Goal: Transaction & Acquisition: Book appointment/travel/reservation

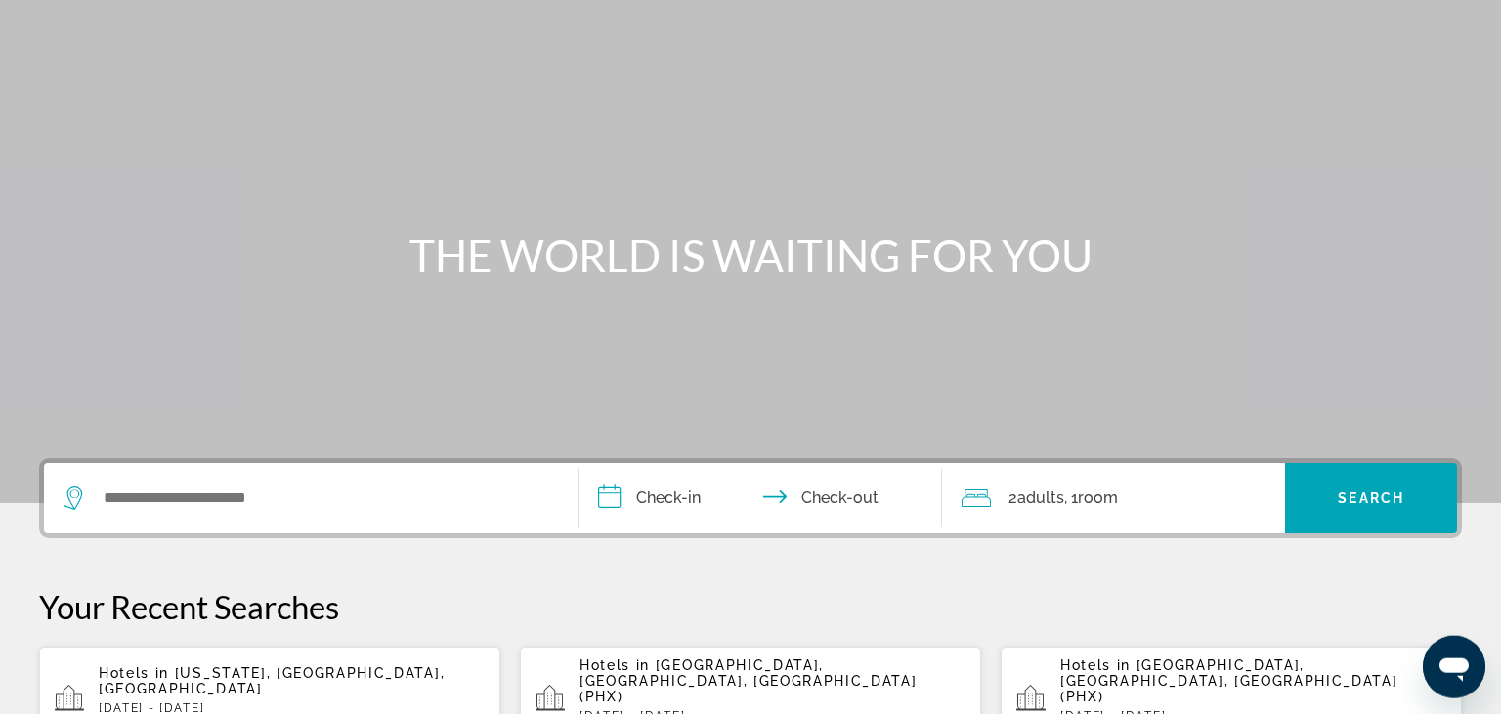
scroll to position [206, 0]
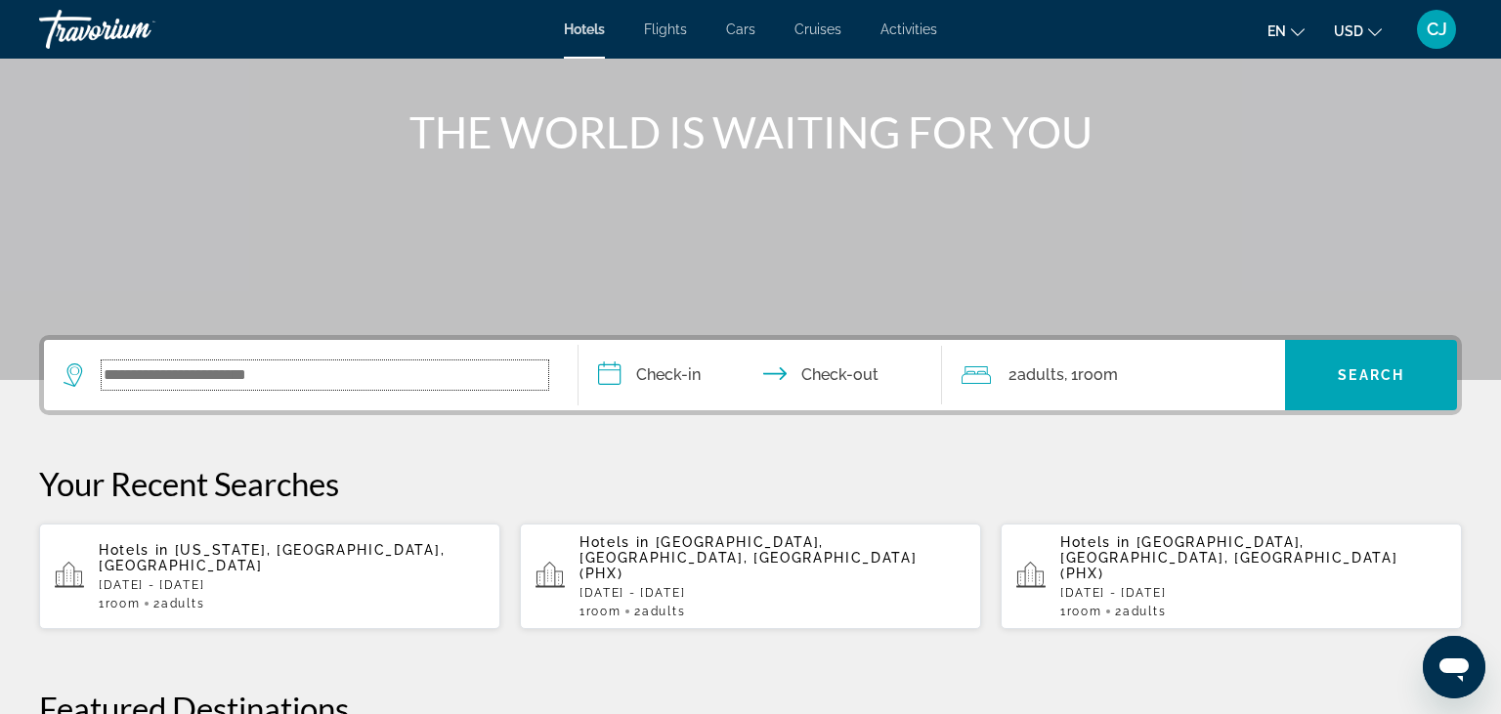
click at [303, 373] on input "Search widget" at bounding box center [325, 375] width 447 height 29
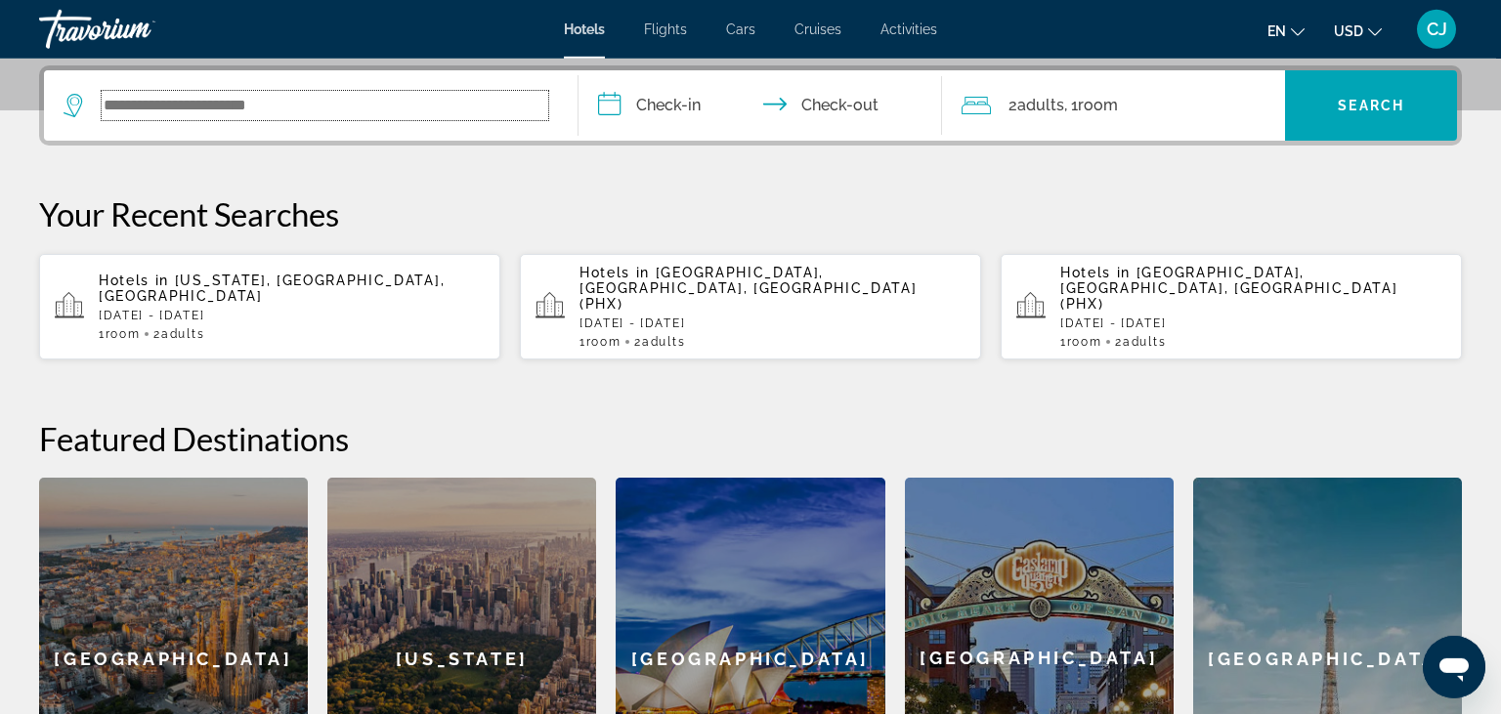
scroll to position [477, 0]
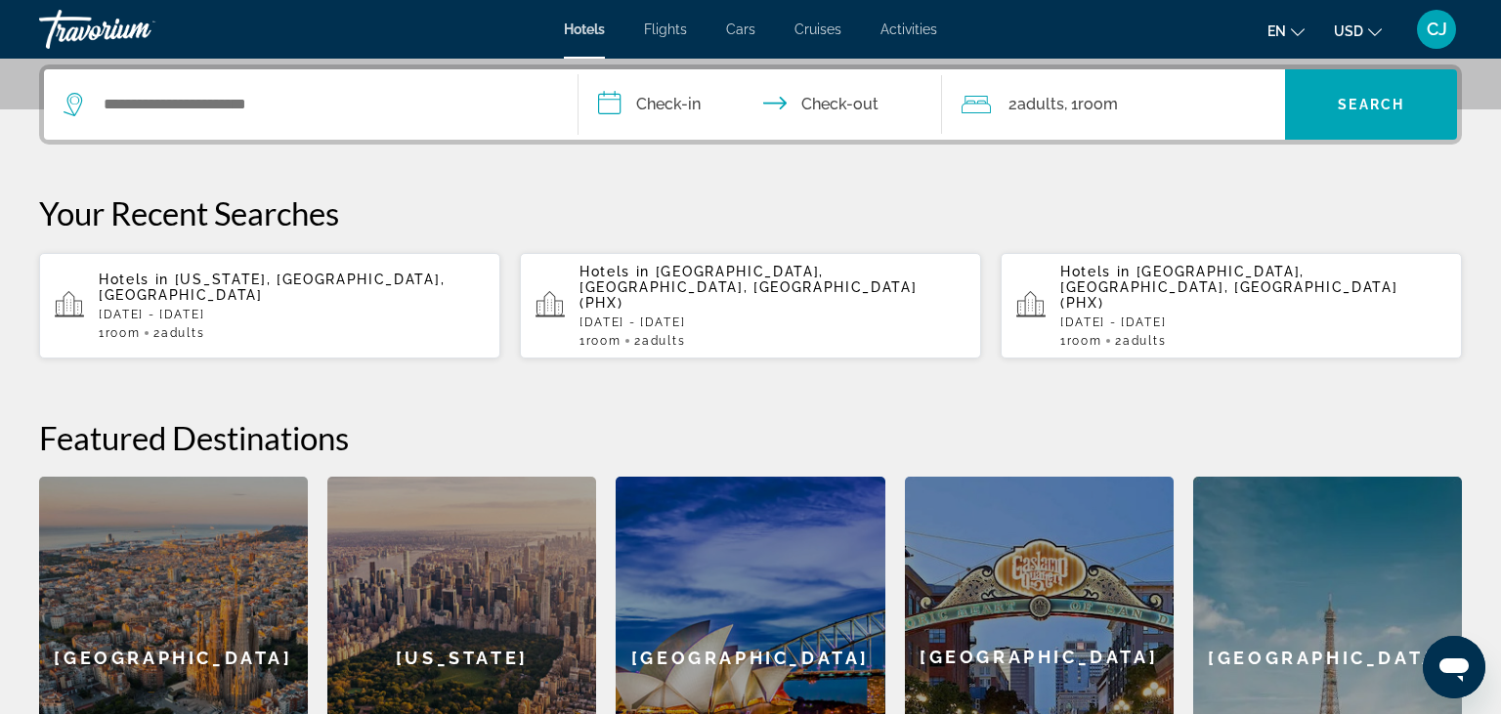
click at [190, 308] on p "[DATE] - [DATE]" at bounding box center [292, 315] width 386 height 14
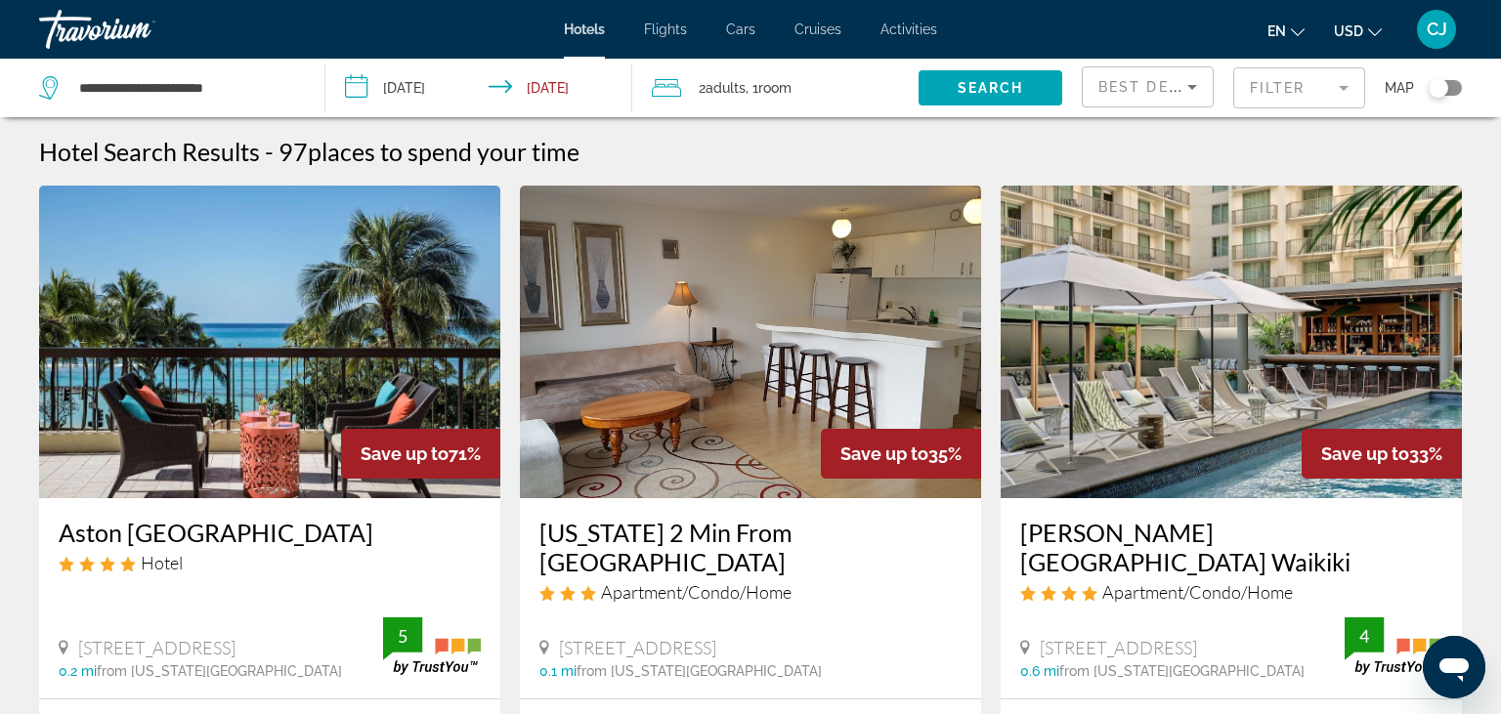
click at [368, 83] on input "**********" at bounding box center [482, 91] width 314 height 65
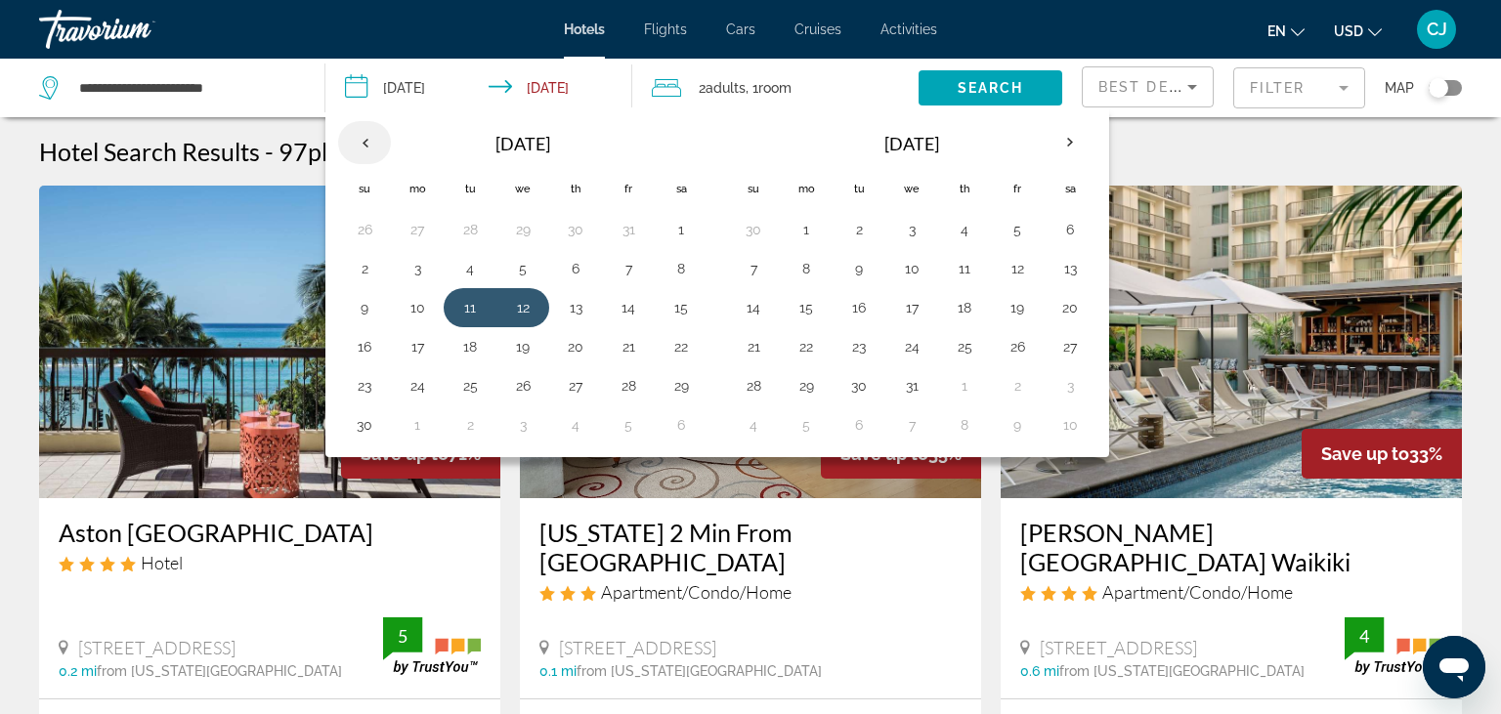
click at [363, 143] on th "Previous month" at bounding box center [364, 142] width 53 height 43
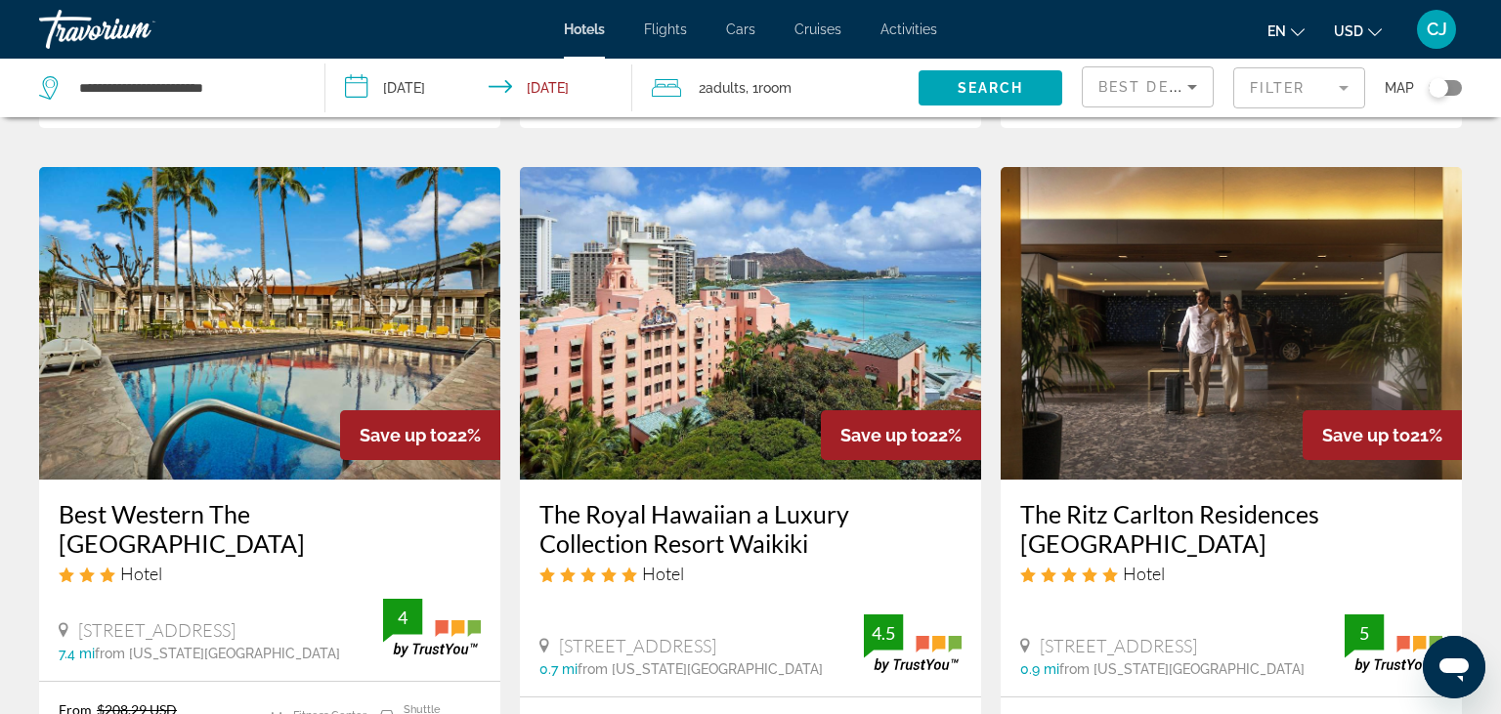
scroll to position [2373, 0]
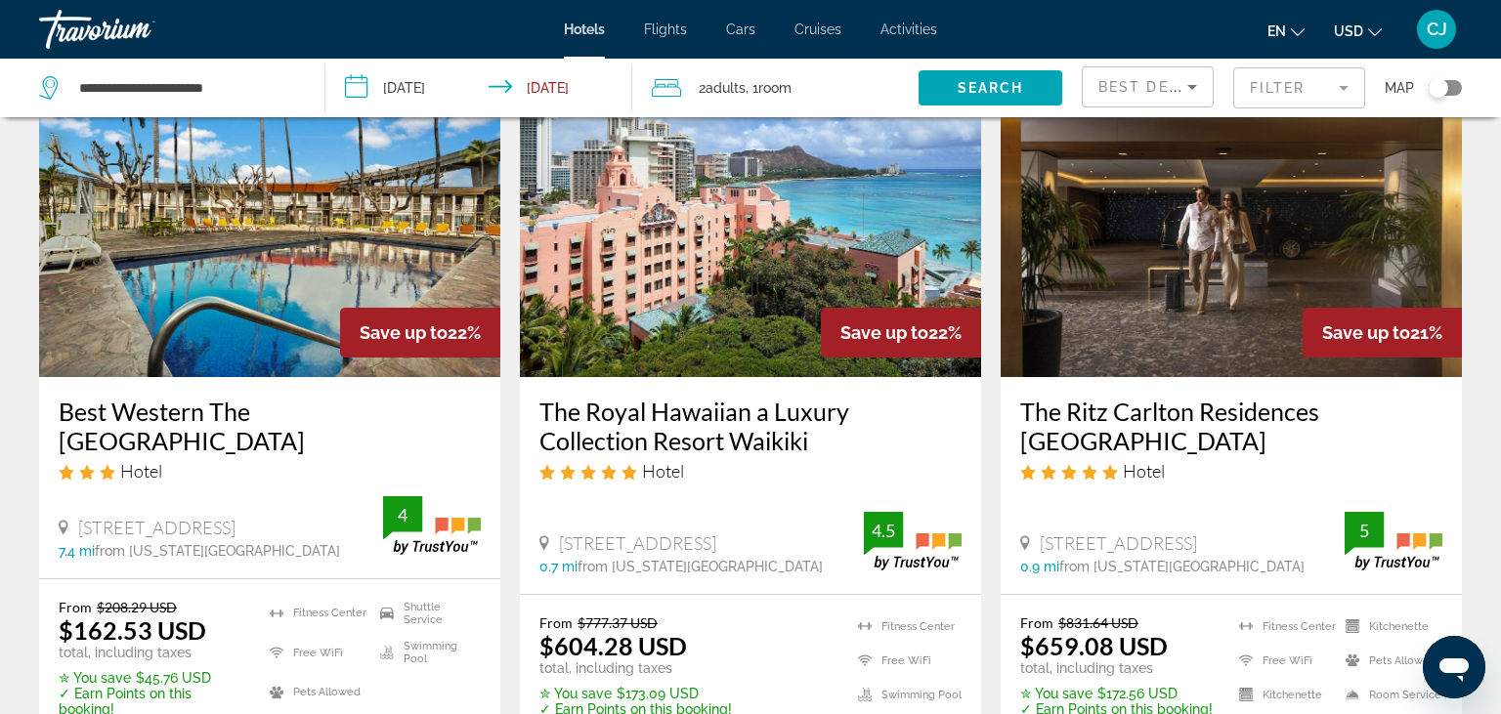
click at [1149, 248] on img "Main content" at bounding box center [1231, 221] width 461 height 313
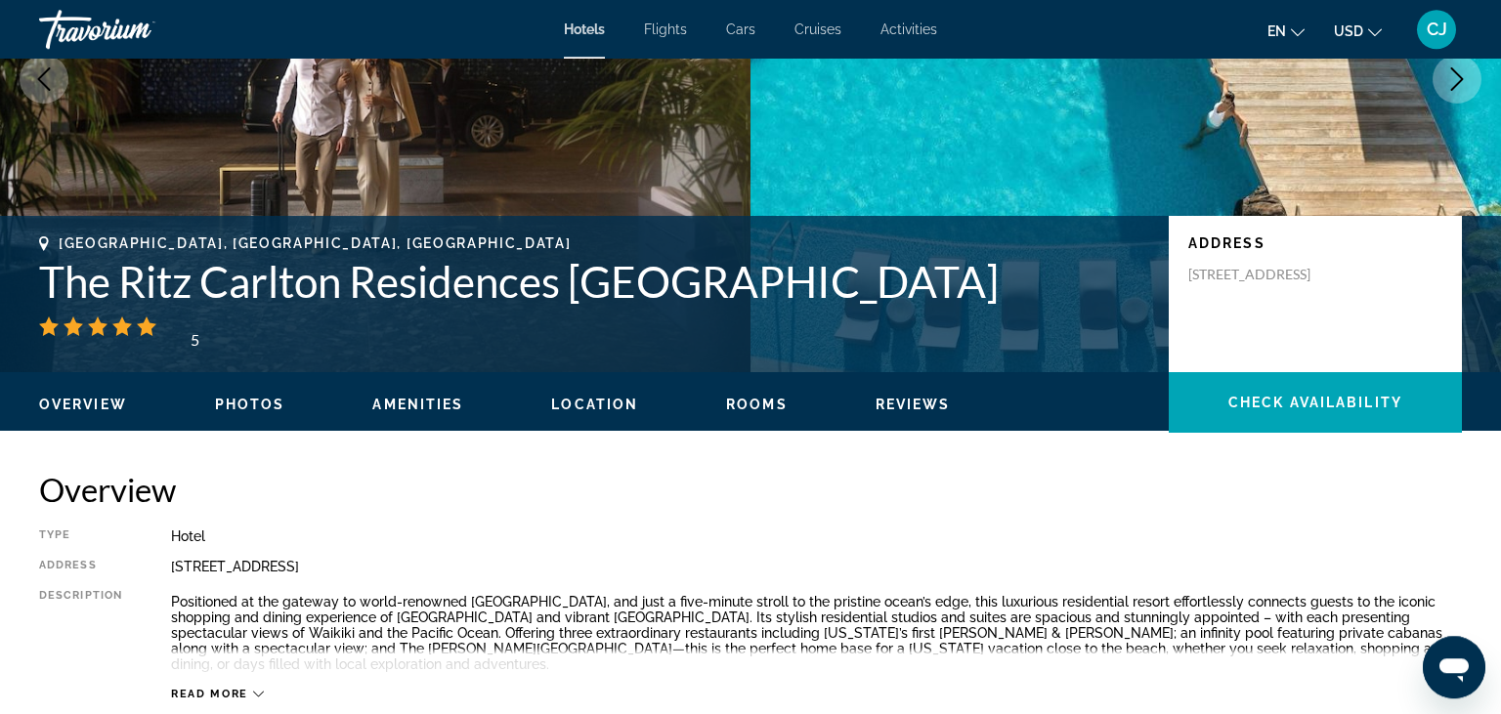
scroll to position [309, 0]
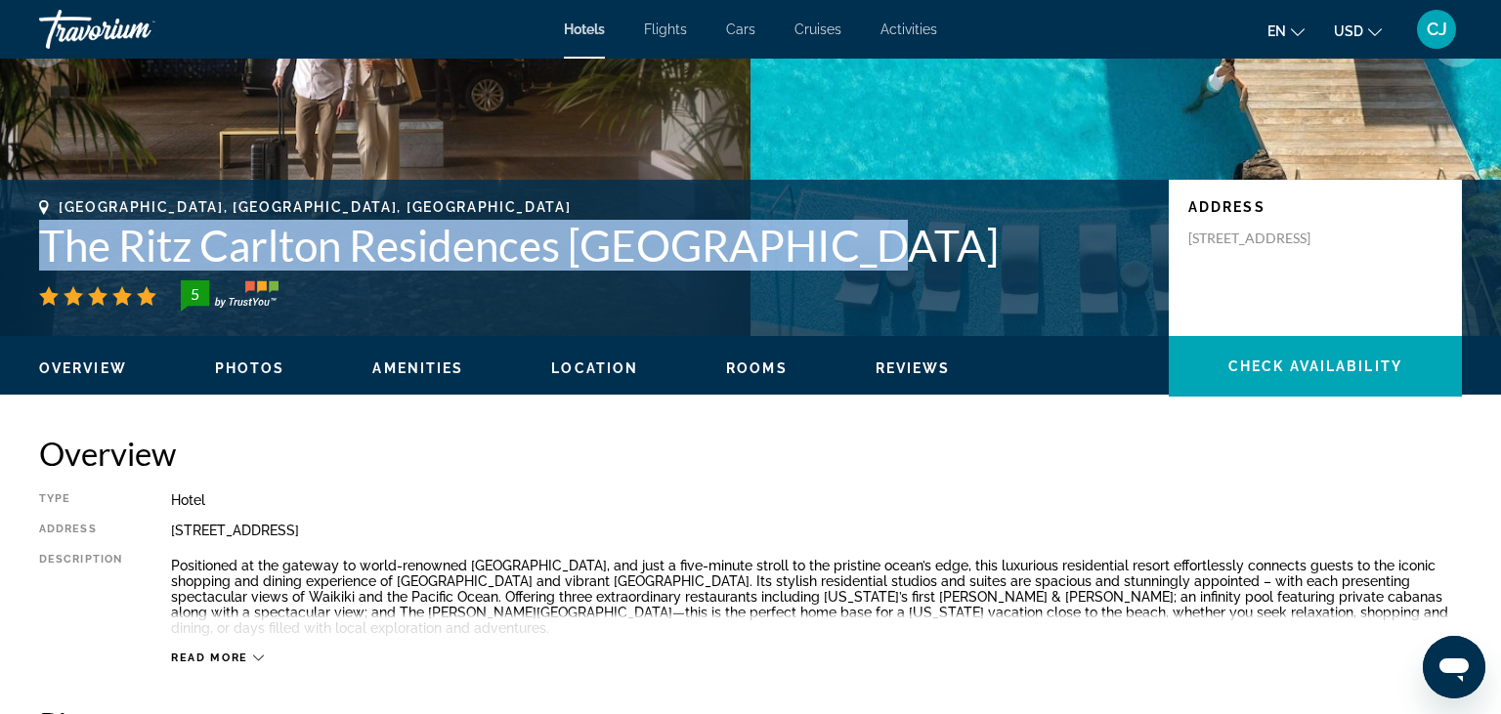
drag, startPoint x: 853, startPoint y: 255, endPoint x: 41, endPoint y: 234, distance: 812.5
click at [41, 234] on h1 "The Ritz Carlton Residences [GEOGRAPHIC_DATA]" at bounding box center [594, 245] width 1110 height 51
copy h1 "The Ritz Carlton Residences [GEOGRAPHIC_DATA]"
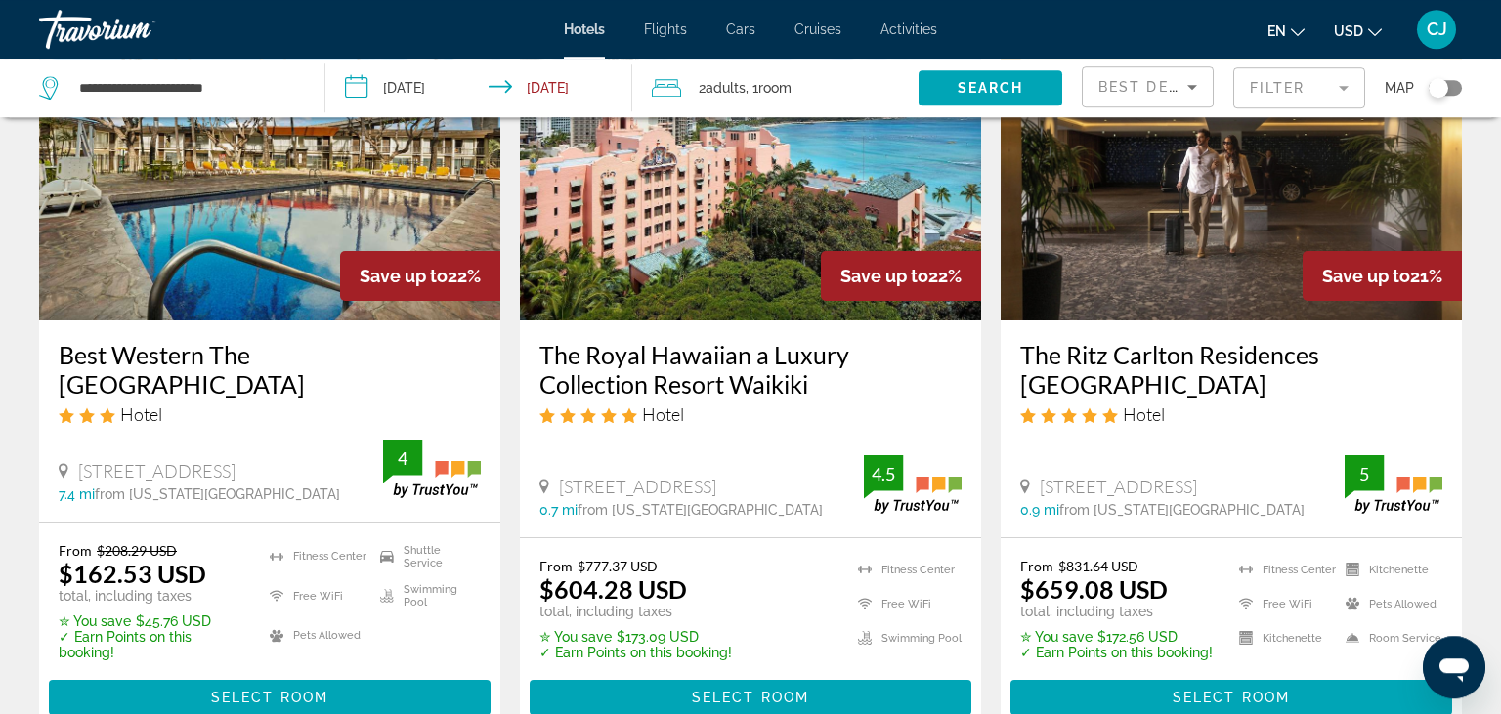
scroll to position [2477, 0]
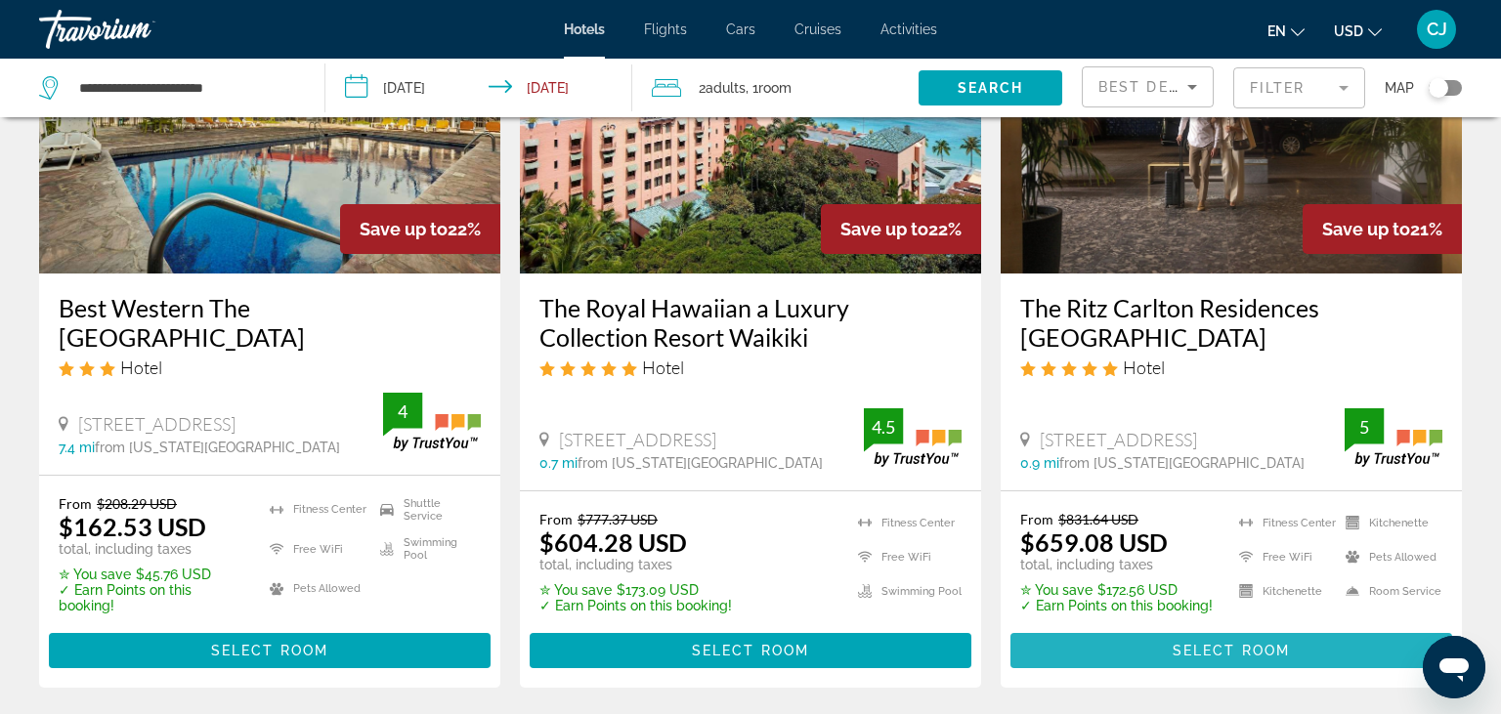
click at [1104, 627] on span "Main content" at bounding box center [1232, 650] width 442 height 47
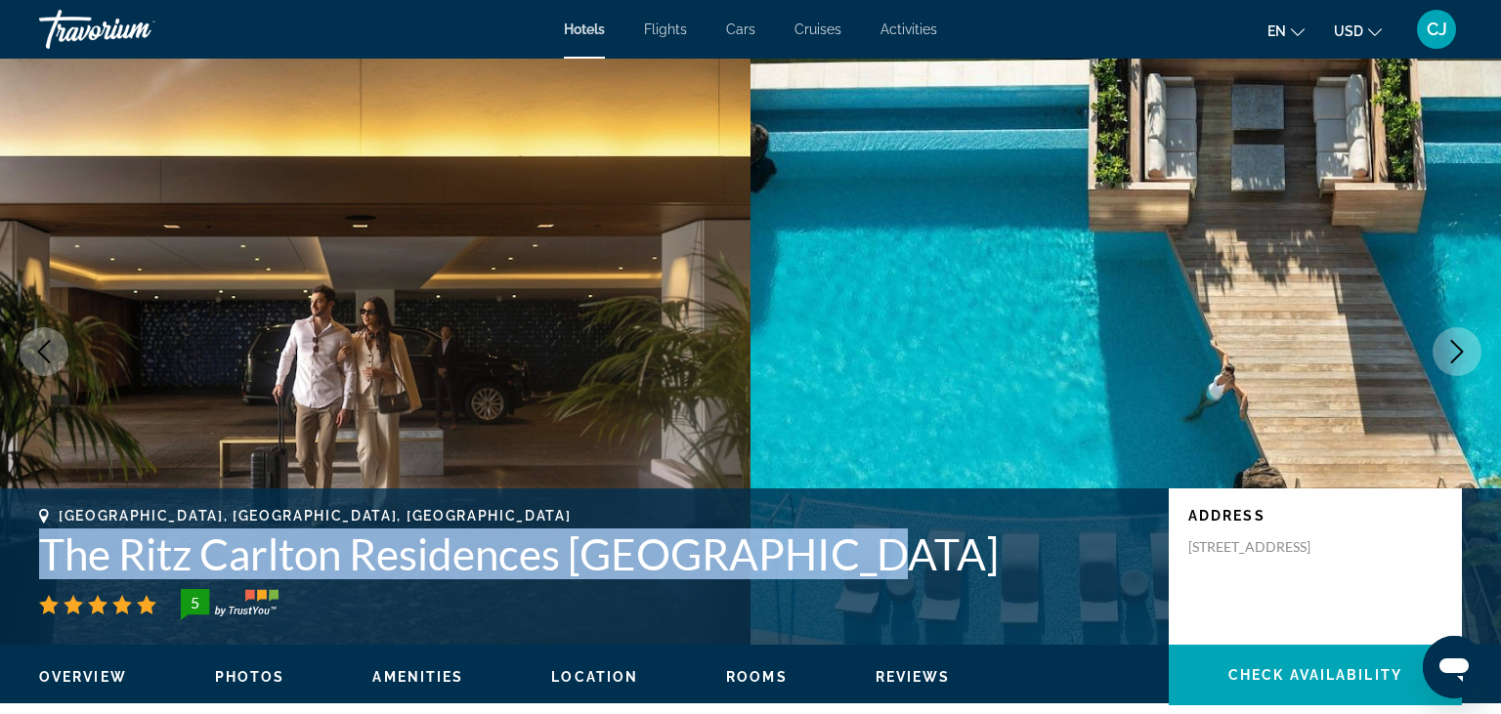
drag, startPoint x: 850, startPoint y: 557, endPoint x: 41, endPoint y: 557, distance: 809.3
click at [41, 557] on h1 "The Ritz Carlton Residences [GEOGRAPHIC_DATA]" at bounding box center [594, 554] width 1110 height 51
copy h1 "The Ritz Carlton Residences [GEOGRAPHIC_DATA]"
